Goal: Information Seeking & Learning: Understand process/instructions

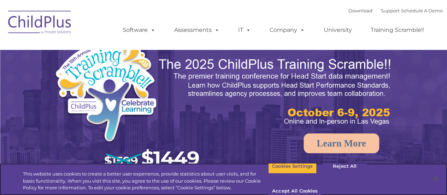
select select "MEDIUM"
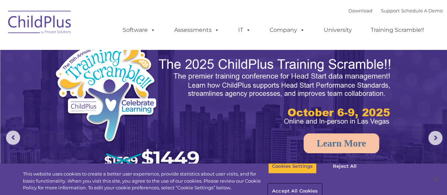
click at [322, 184] on button "Accept All Cookies" at bounding box center [294, 191] width 53 height 15
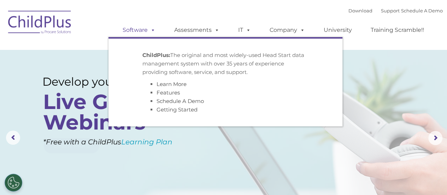
click at [152, 31] on span at bounding box center [152, 30] width 8 height 7
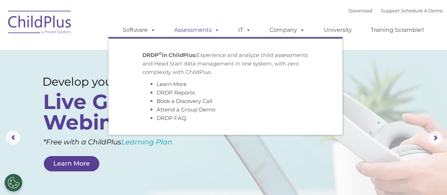
click at [203, 34] on link "Assessments" at bounding box center [196, 30] width 59 height 14
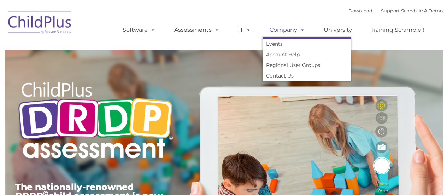
click at [286, 29] on link "Company" at bounding box center [287, 30] width 49 height 14
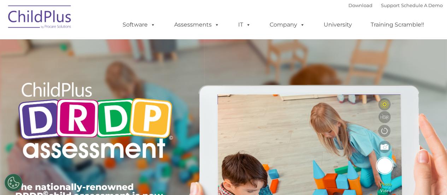
type input ""
click at [343, 27] on link "University" at bounding box center [338, 25] width 42 height 14
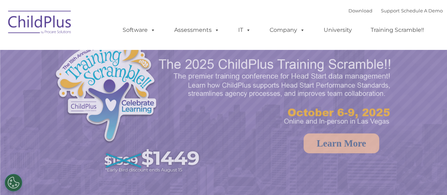
select select "MEDIUM"
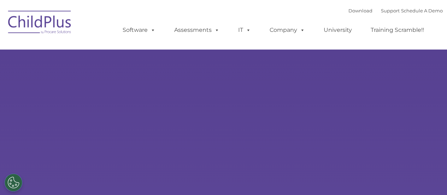
type input ""
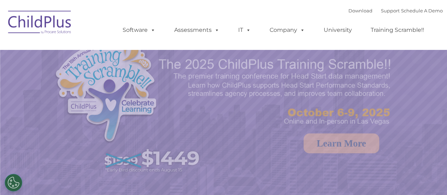
select select "MEDIUM"
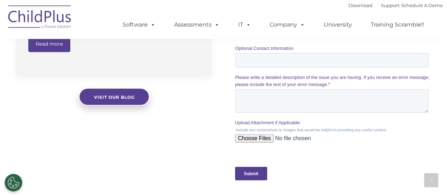
scroll to position [873, 0]
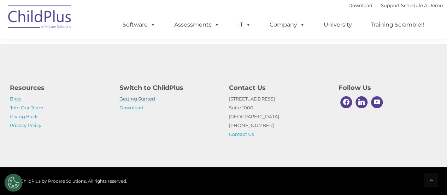
click at [144, 100] on link "Getting Started" at bounding box center [137, 99] width 36 height 6
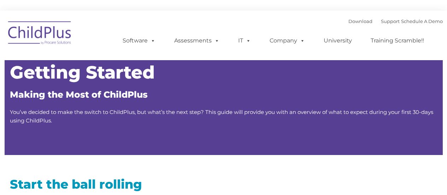
type input ""
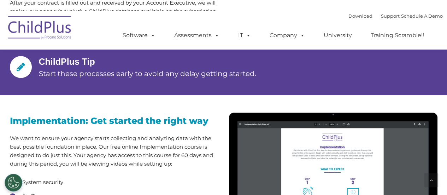
scroll to position [550, 0]
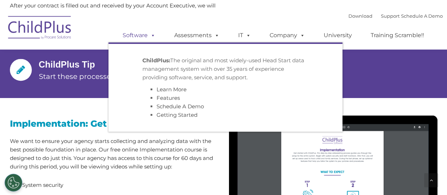
click at [153, 34] on span at bounding box center [152, 35] width 8 height 7
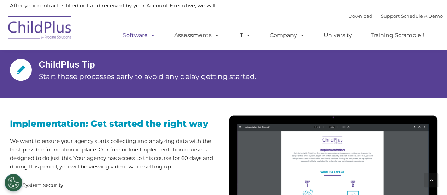
click at [153, 34] on span at bounding box center [152, 35] width 8 height 7
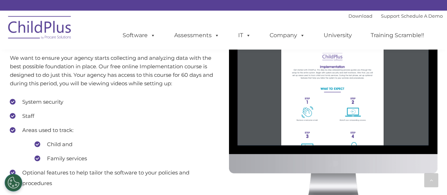
scroll to position [634, 0]
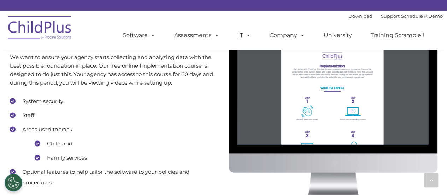
click at [10, 115] on li "Staff" at bounding box center [114, 115] width 209 height 11
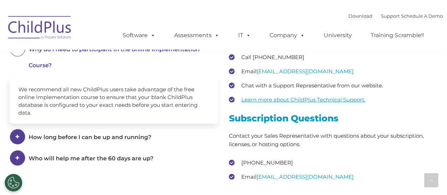
scroll to position [989, 0]
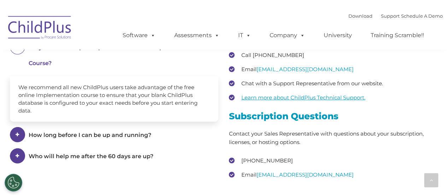
click at [88, 66] on span "How long before I can be up and running?" at bounding box center [114, 55] width 171 height 23
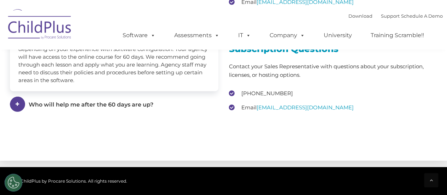
scroll to position [1062, 0]
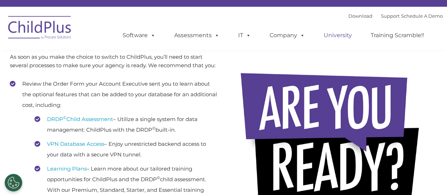
scroll to position [0, 0]
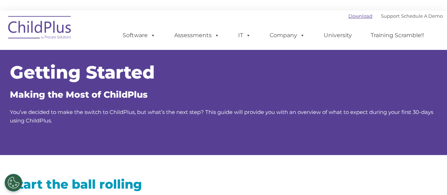
click at [352, 16] on link "Download" at bounding box center [361, 16] width 24 height 6
click at [382, 16] on link "Support" at bounding box center [390, 16] width 19 height 6
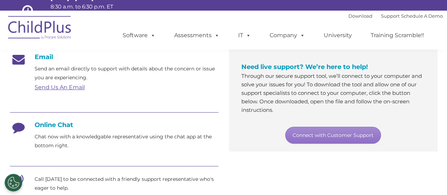
scroll to position [128, 0]
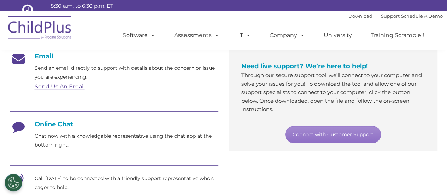
click at [20, 127] on icon at bounding box center [19, 129] width 18 height 18
click at [56, 125] on h4 "Online Chat" at bounding box center [114, 124] width 209 height 8
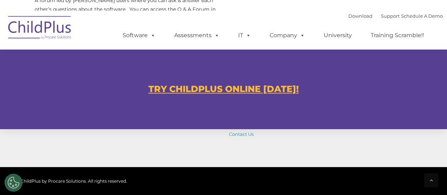
scroll to position [427, 0]
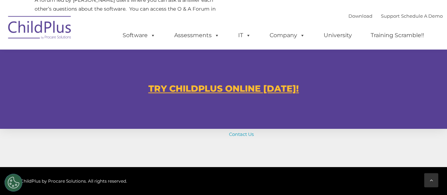
click at [431, 180] on icon at bounding box center [431, 179] width 3 height 5
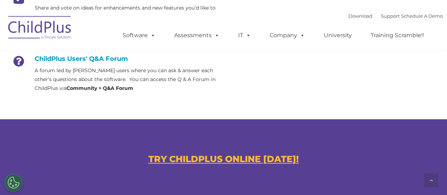
scroll to position [356, 0]
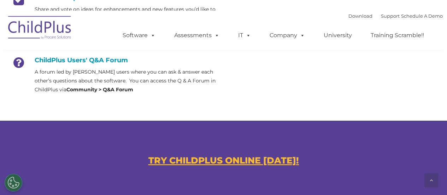
click at [240, 157] on u "TRY CHILDPLUS ONLINE TODAY!" at bounding box center [223, 160] width 151 height 11
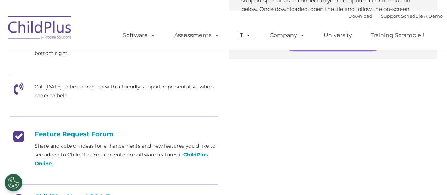
scroll to position [0, 0]
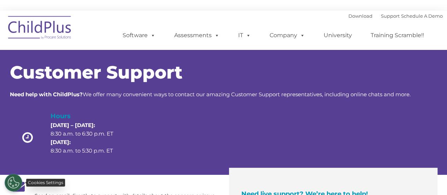
click at [7, 186] on button "Cookies Settings" at bounding box center [14, 183] width 18 height 18
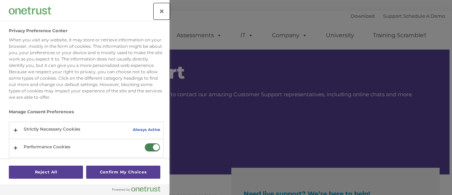
click at [159, 7] on button "Close" at bounding box center [162, 12] width 16 height 16
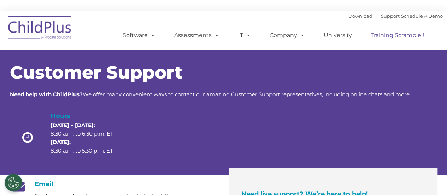
click at [381, 39] on link "Training Scramble!!" at bounding box center [398, 35] width 68 height 14
click at [398, 38] on link "Training Scramble!!" at bounding box center [398, 35] width 68 height 14
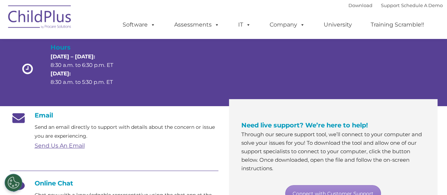
scroll to position [129, 0]
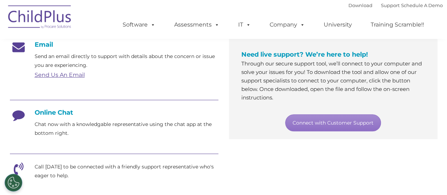
click at [48, 131] on p "Chat now with a knowledgable representative using the chat app at the bottom ri…" at bounding box center [127, 129] width 184 height 18
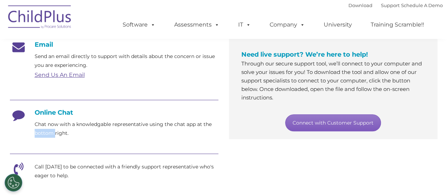
click at [324, 125] on link "Connect with Customer Support" at bounding box center [333, 122] width 96 height 17
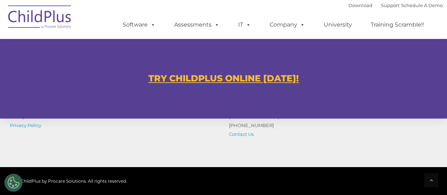
scroll to position [512, 0]
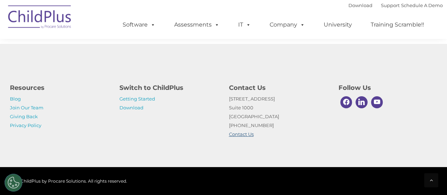
click at [236, 133] on link "Contact Us" at bounding box center [241, 134] width 25 height 6
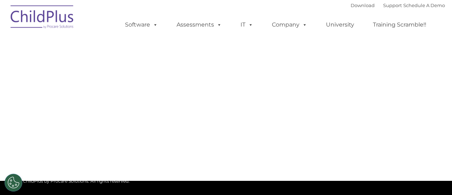
type input ""
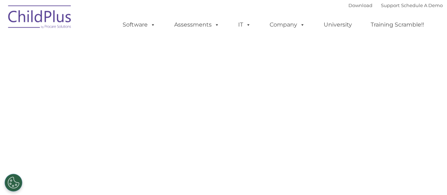
select select "MEDIUM"
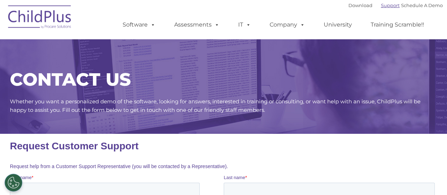
click at [381, 4] on link "Support" at bounding box center [390, 5] width 19 height 6
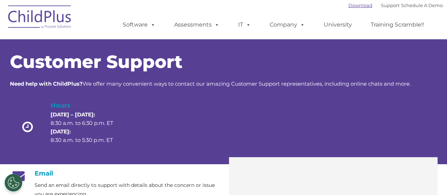
click at [353, 7] on link "Download" at bounding box center [361, 5] width 24 height 6
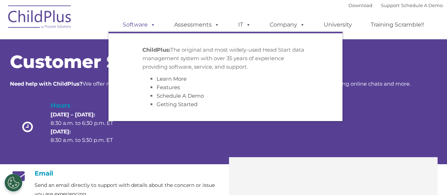
click at [147, 21] on link "Software" at bounding box center [139, 25] width 47 height 14
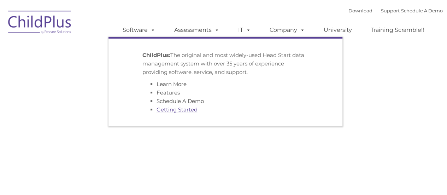
click at [171, 110] on link "Getting Started" at bounding box center [177, 109] width 41 height 7
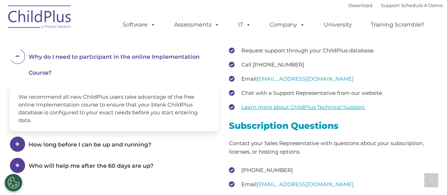
scroll to position [968, 0]
